Goal: Task Accomplishment & Management: Use online tool/utility

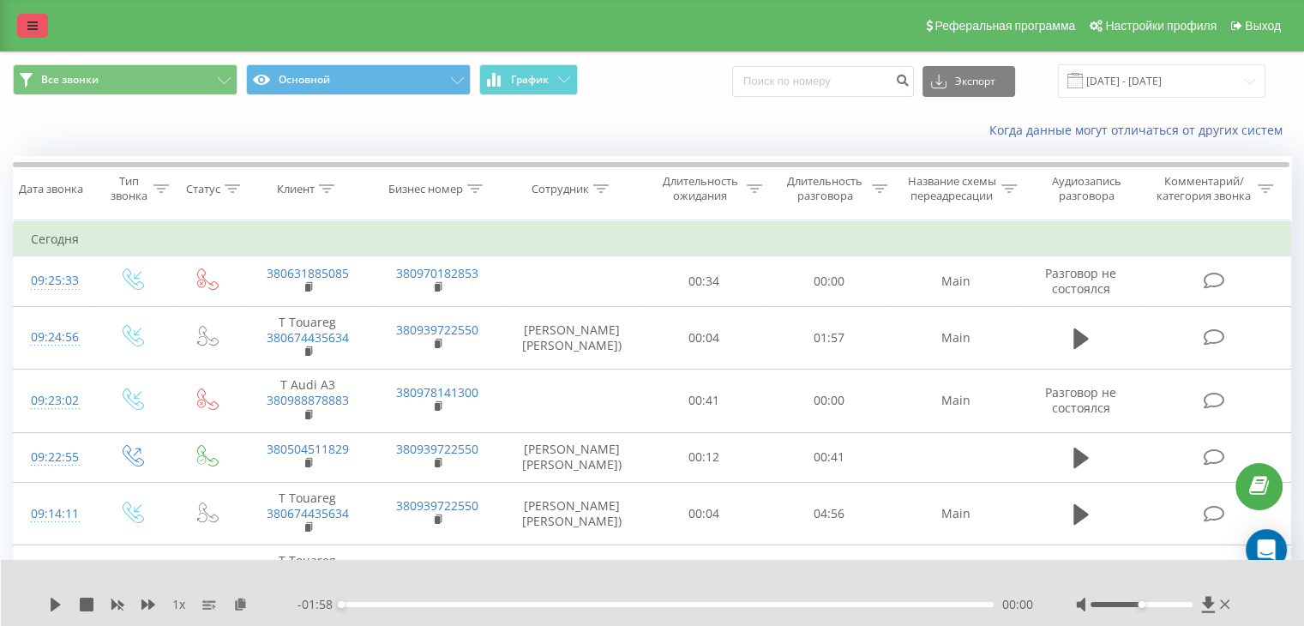
click at [35, 27] on icon at bounding box center [32, 26] width 10 height 12
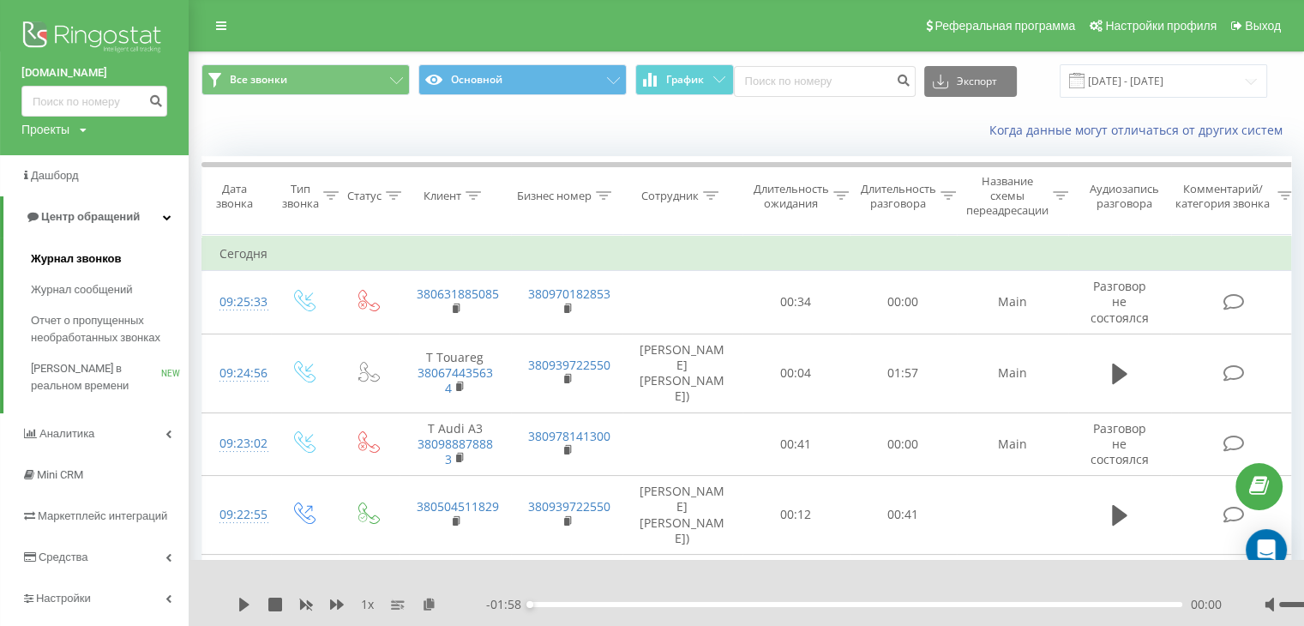
click at [75, 258] on span "Журнал звонков" at bounding box center [76, 258] width 90 height 17
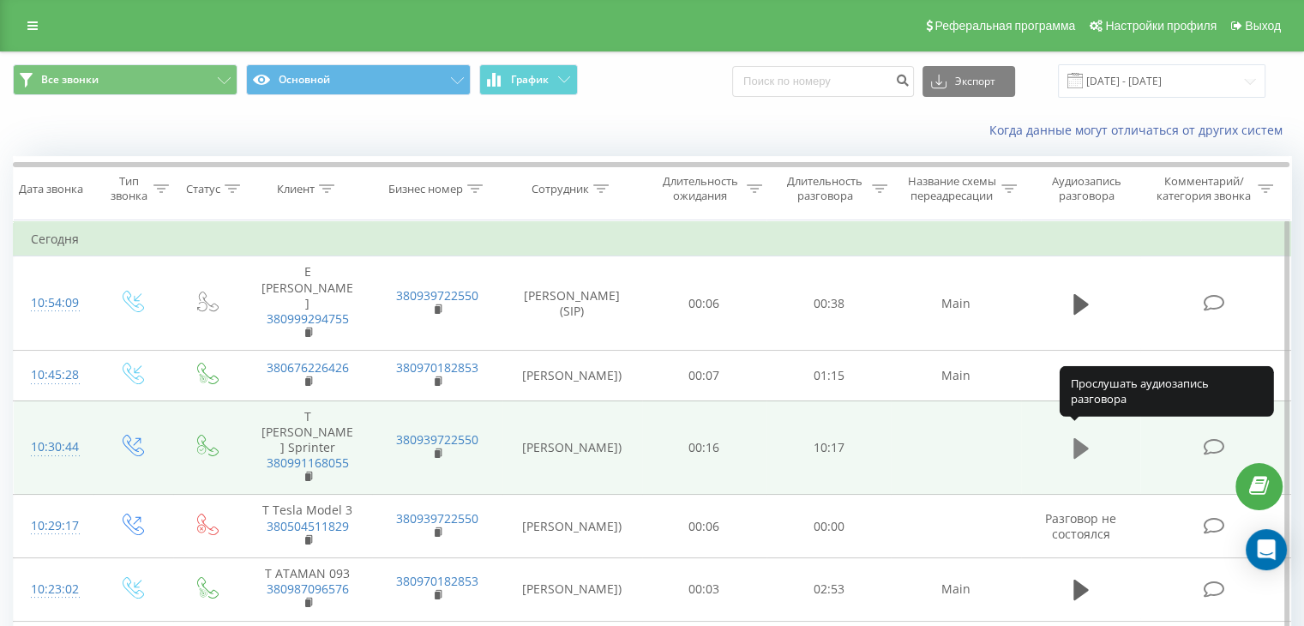
click at [1085, 438] on icon at bounding box center [1081, 448] width 15 height 21
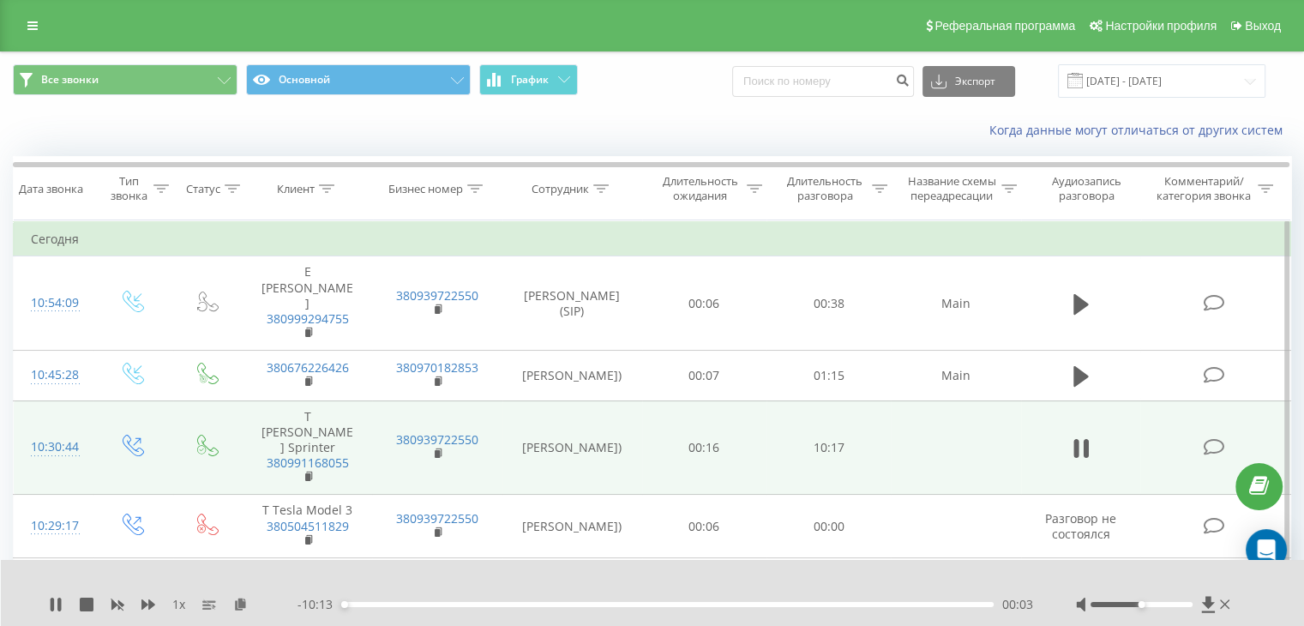
click at [370, 602] on div "00:03" at bounding box center [667, 604] width 653 height 5
click at [504, 605] on div "02:34" at bounding box center [667, 604] width 653 height 5
click at [421, 605] on div "01:15" at bounding box center [667, 604] width 653 height 5
click at [445, 604] on div "01:17" at bounding box center [667, 604] width 653 height 5
click at [467, 604] on div "01:39" at bounding box center [667, 604] width 653 height 5
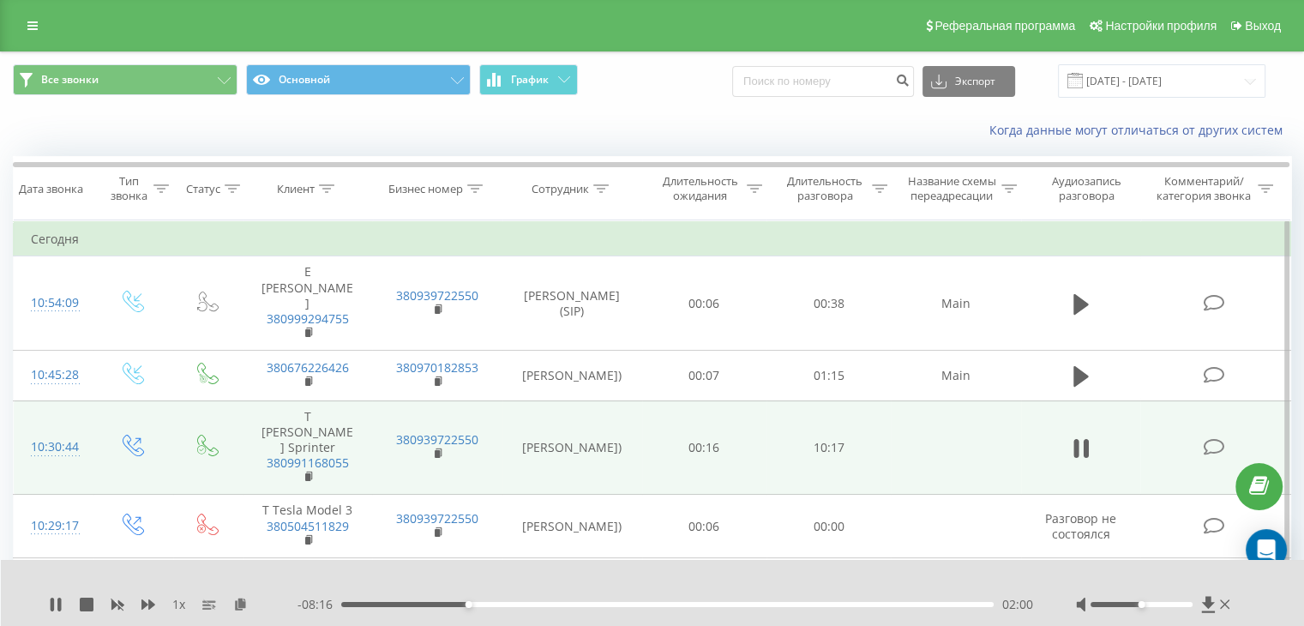
click at [524, 602] on div "02:00" at bounding box center [667, 604] width 653 height 5
click at [543, 603] on div "02:59" at bounding box center [667, 604] width 653 height 5
click at [558, 604] on div "03:25" at bounding box center [667, 604] width 653 height 5
click at [569, 603] on div "03:26" at bounding box center [667, 604] width 653 height 5
click at [580, 603] on div "03:37" at bounding box center [667, 604] width 653 height 5
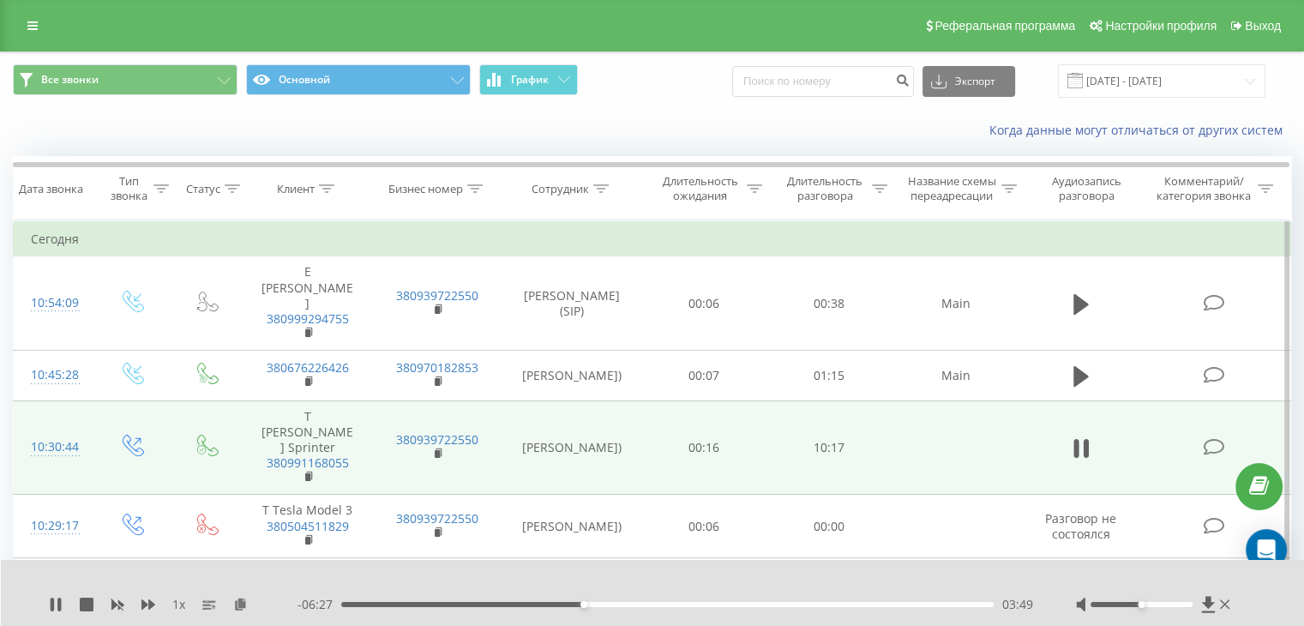
click at [597, 603] on div "03:49" at bounding box center [667, 604] width 653 height 5
click at [606, 603] on div "04:02" at bounding box center [667, 604] width 653 height 5
click at [614, 604] on div "04:11" at bounding box center [667, 604] width 653 height 5
click at [625, 605] on div "04:19" at bounding box center [667, 604] width 653 height 5
click at [638, 605] on div "04:30" at bounding box center [667, 604] width 653 height 5
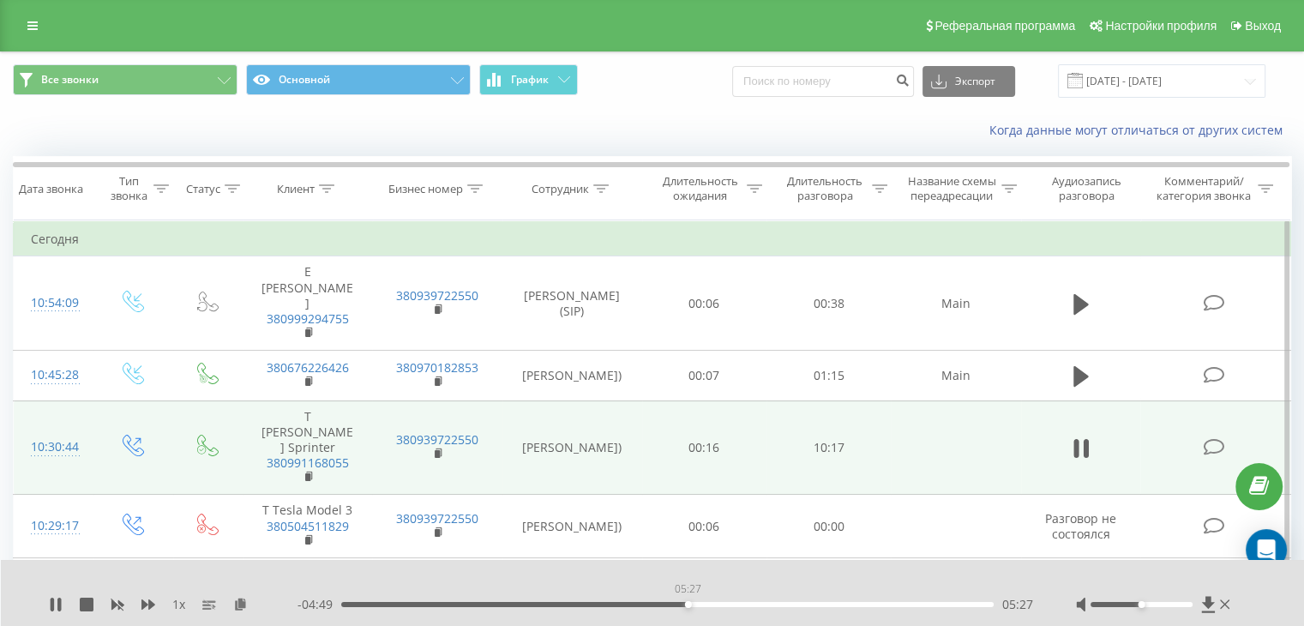
click at [688, 603] on div "05:27" at bounding box center [667, 604] width 653 height 5
click at [699, 605] on div "05:38" at bounding box center [667, 604] width 653 height 5
click at [714, 605] on div "05:39" at bounding box center [667, 604] width 653 height 5
click at [731, 605] on div "05:52" at bounding box center [667, 604] width 653 height 5
click at [768, 602] on div "06:08" at bounding box center [667, 604] width 653 height 5
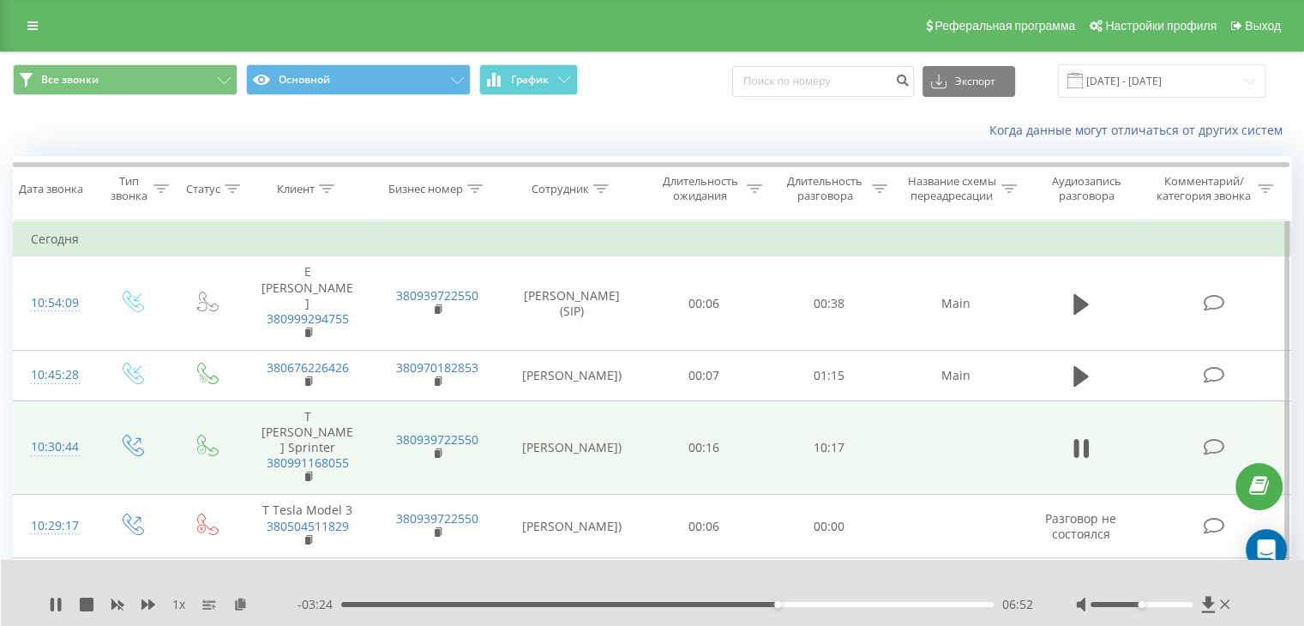
click at [1153, 605] on div at bounding box center [1142, 604] width 102 height 5
click at [762, 603] on div "06:57" at bounding box center [667, 604] width 653 height 5
click at [806, 605] on div "07:15" at bounding box center [667, 604] width 653 height 5
click at [816, 605] on div "07:28" at bounding box center [667, 604] width 653 height 5
click at [835, 603] on div "07:29" at bounding box center [667, 604] width 653 height 5
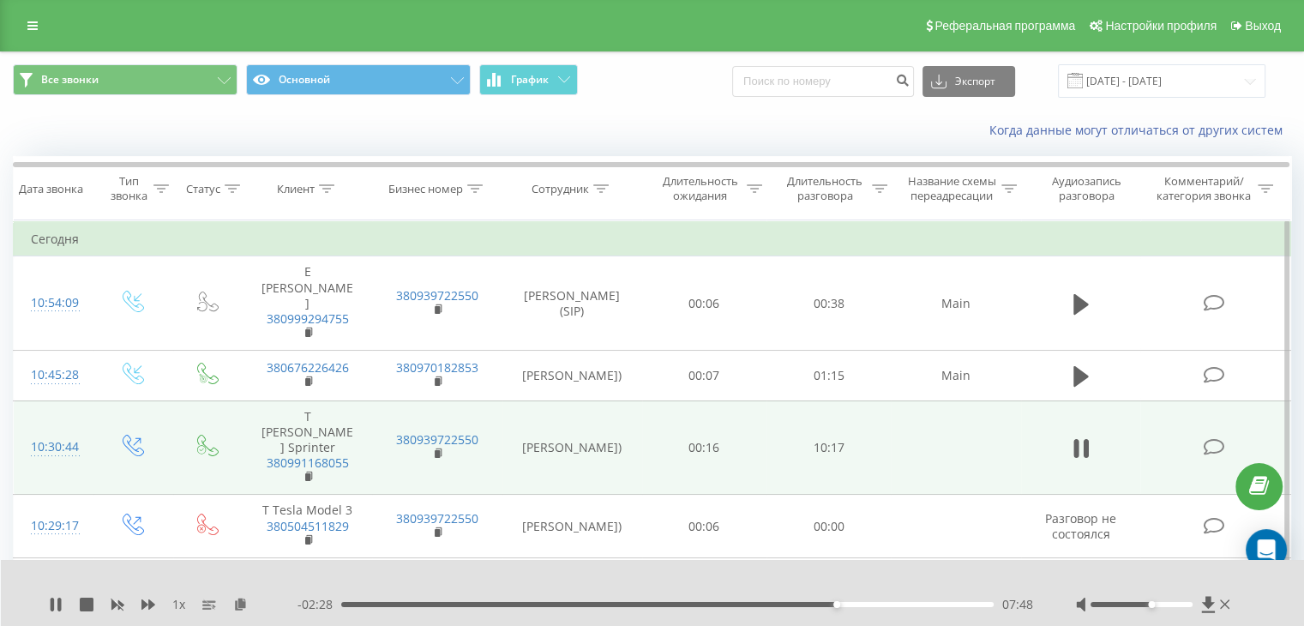
click at [844, 604] on div "07:48" at bounding box center [667, 604] width 653 height 5
click at [854, 604] on div "08:04" at bounding box center [667, 604] width 653 height 5
click at [864, 604] on div "08:05" at bounding box center [667, 604] width 653 height 5
click at [871, 605] on div "08:15" at bounding box center [667, 604] width 653 height 5
click at [881, 605] on div "08:29" at bounding box center [667, 604] width 653 height 5
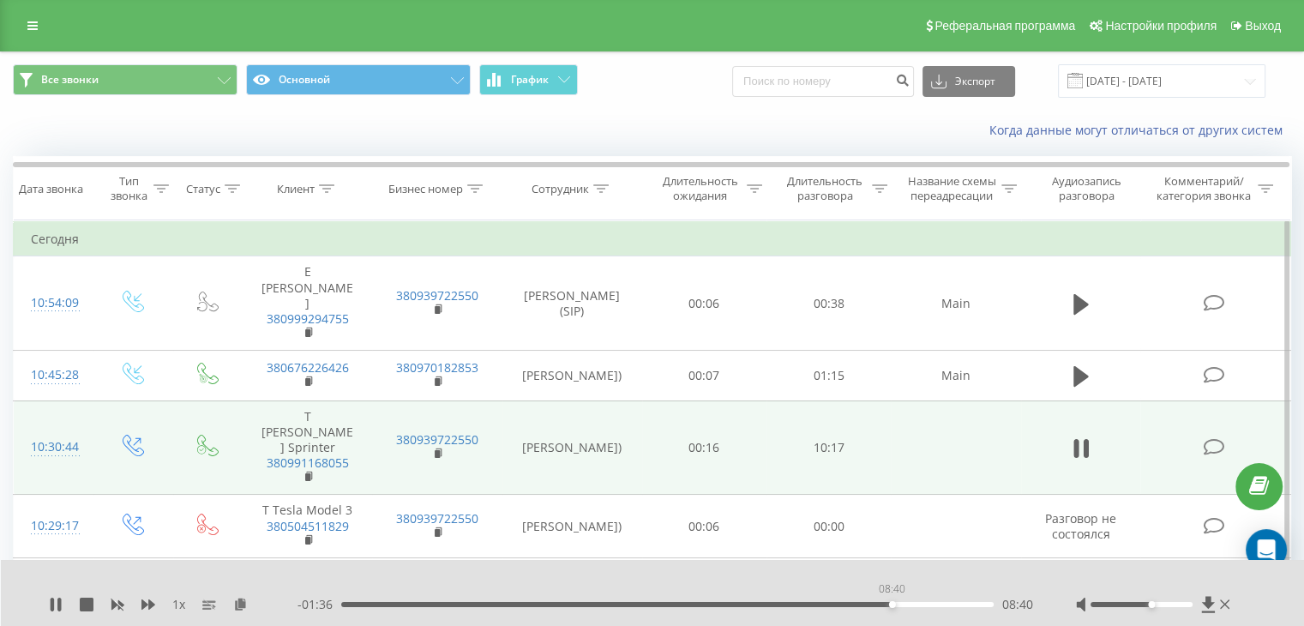
click at [892, 605] on div "08:40" at bounding box center [667, 604] width 653 height 5
click at [904, 605] on div "08:41" at bounding box center [667, 604] width 653 height 5
click at [919, 603] on div "08:53" at bounding box center [667, 604] width 653 height 5
click at [89, 604] on icon at bounding box center [87, 605] width 14 height 14
